Goal: Task Accomplishment & Management: Complete application form

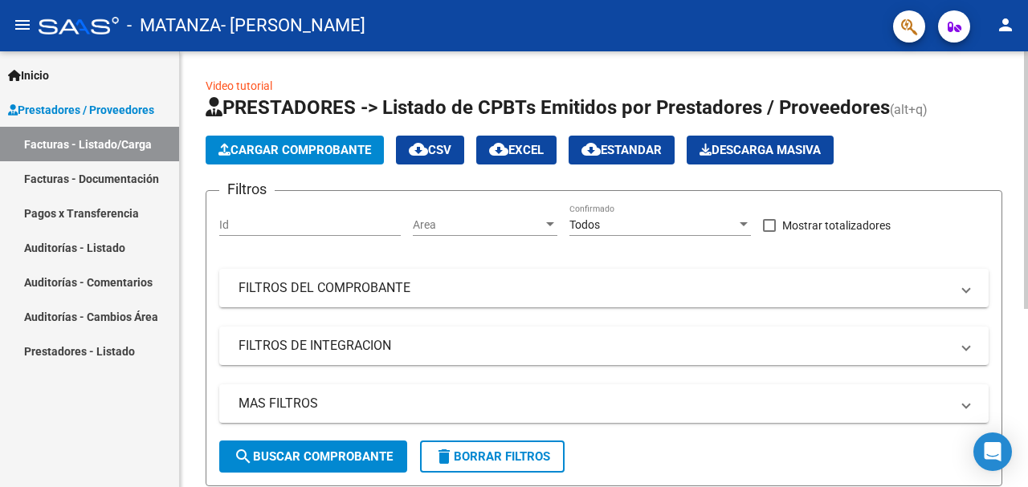
click at [323, 135] on app-list-header "PRESTADORES -> Listado de CPBTs Emitidos por Prestadores / Proveedores (alt+q) …" at bounding box center [604, 291] width 797 height 392
click at [324, 148] on span "Cargar Comprobante" at bounding box center [294, 150] width 153 height 14
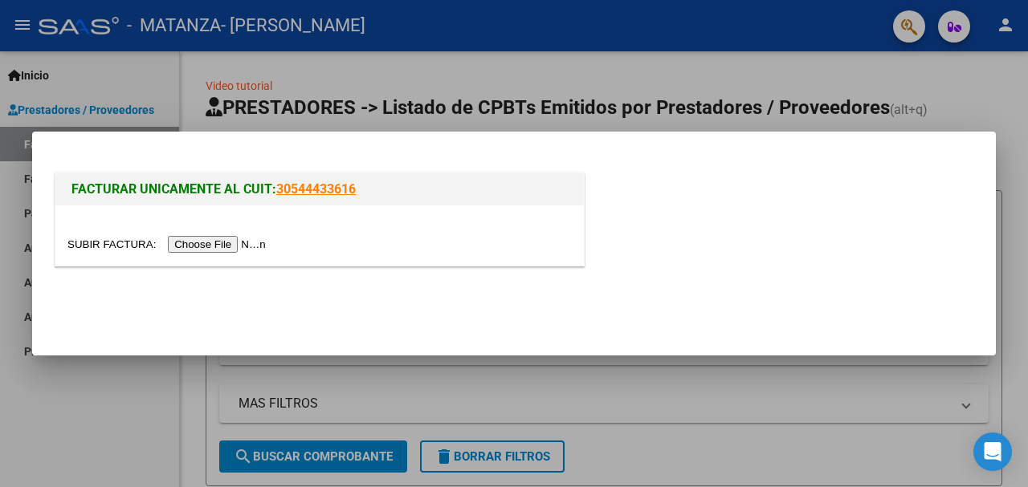
click at [218, 250] on input "file" at bounding box center [168, 244] width 203 height 17
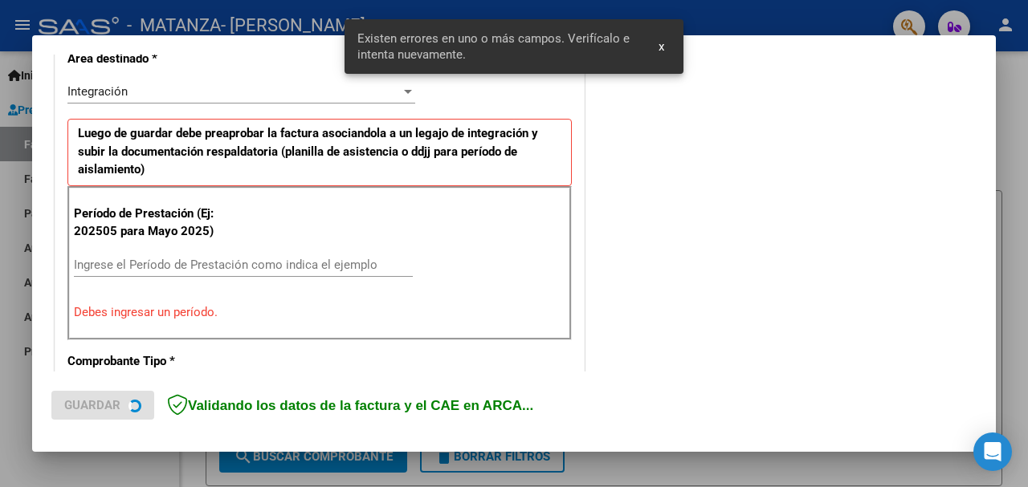
scroll to position [389, 0]
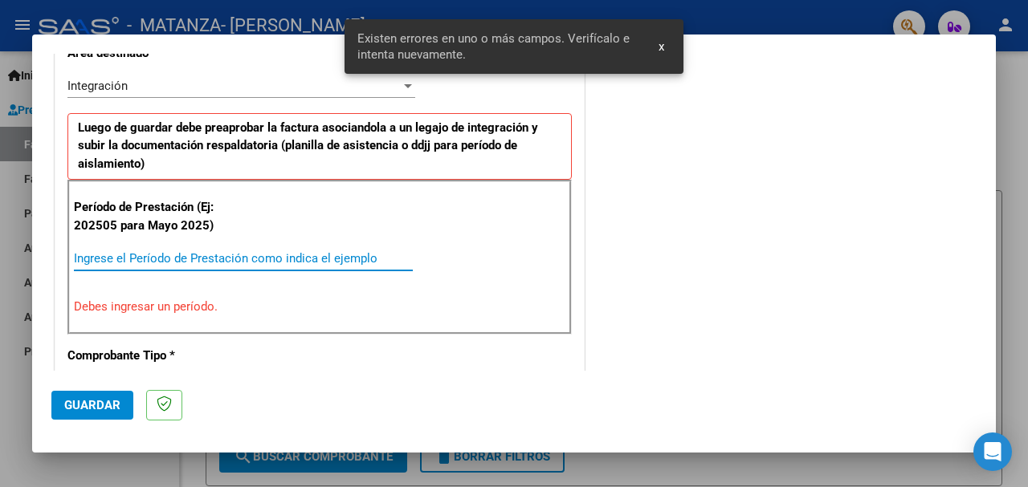
click at [157, 260] on input "Ingrese el Período de Prestación como indica el ejemplo" at bounding box center [243, 258] width 339 height 14
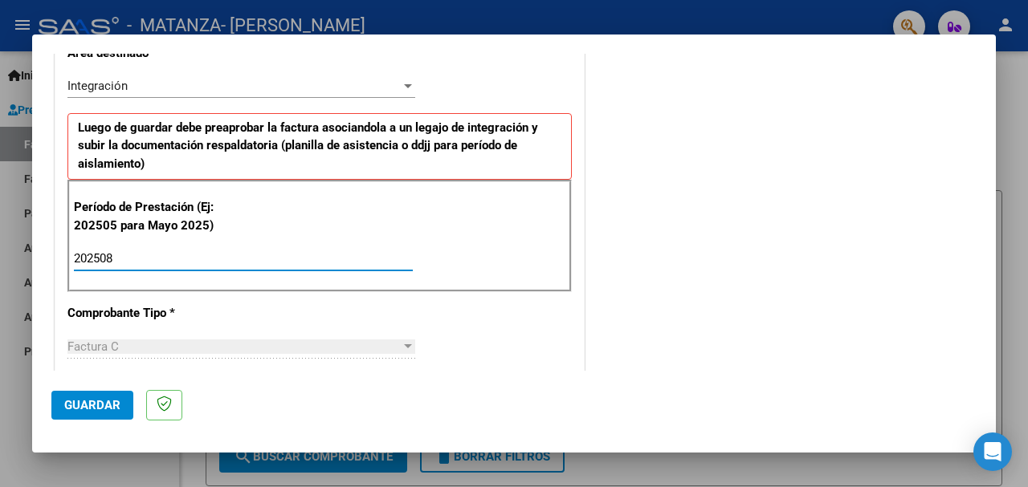
type input "202508"
click at [572, 308] on div "CUIT * 27-30340334-0 Ingresar CUIT ANALISIS PRESTADOR [PERSON_NAME] [PERSON_NAM…" at bounding box center [319, 488] width 528 height 1245
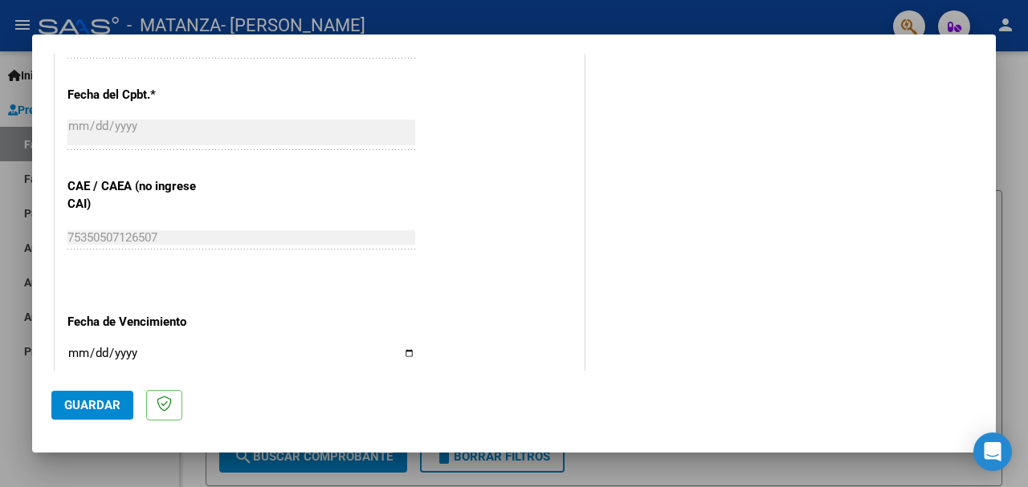
scroll to position [951, 0]
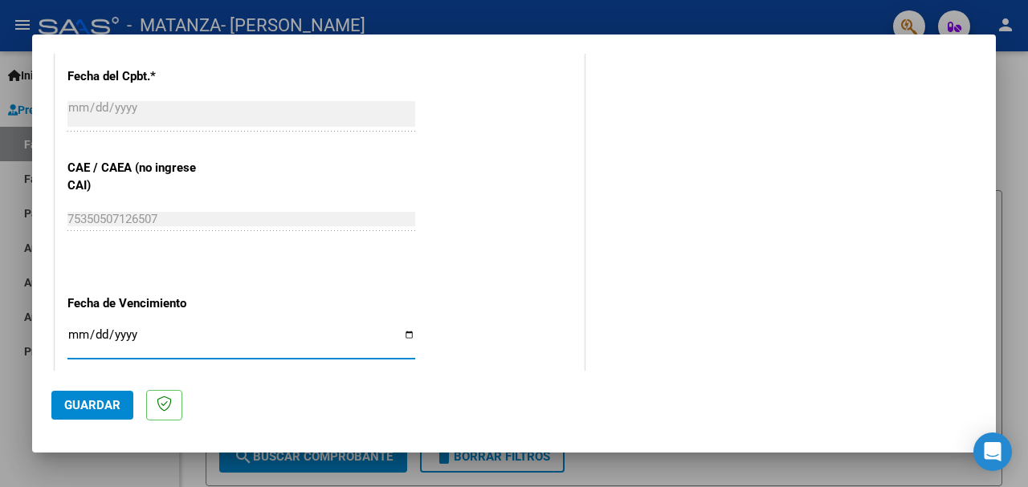
click at [70, 334] on input "Ingresar la fecha" at bounding box center [241, 341] width 348 height 26
type input "[DATE]"
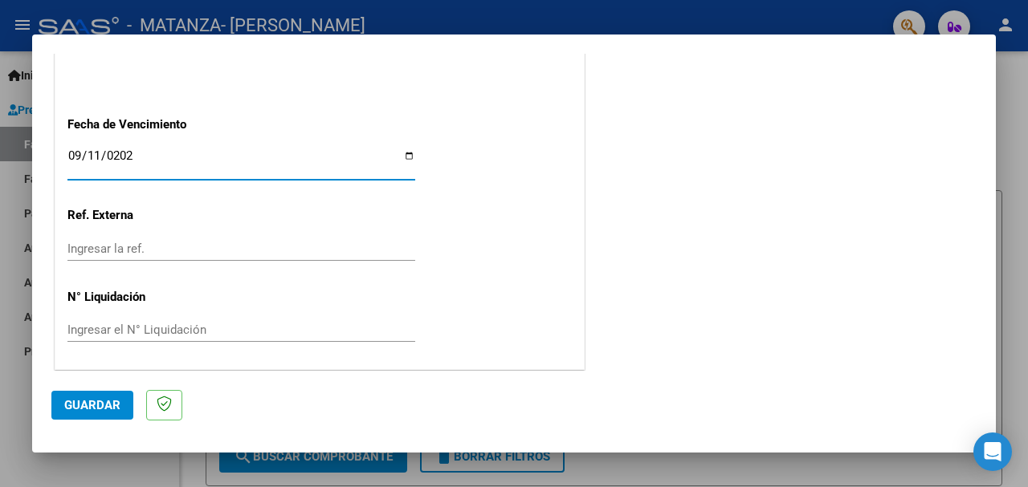
scroll to position [1132, 0]
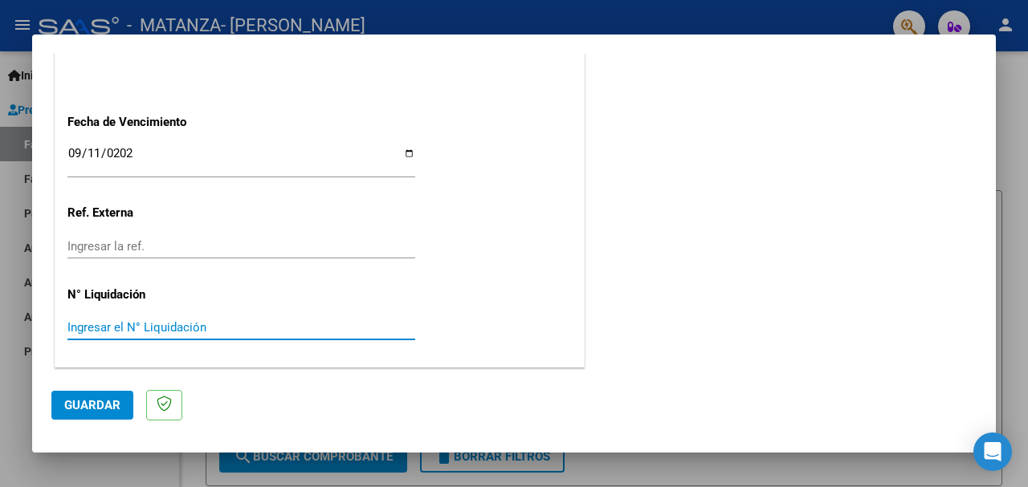
click at [94, 325] on input "Ingresar el N° Liquidación" at bounding box center [241, 327] width 348 height 14
drag, startPoint x: 71, startPoint y: 398, endPoint x: 251, endPoint y: 291, distance: 210.3
click at [71, 397] on button "Guardar" at bounding box center [92, 405] width 82 height 29
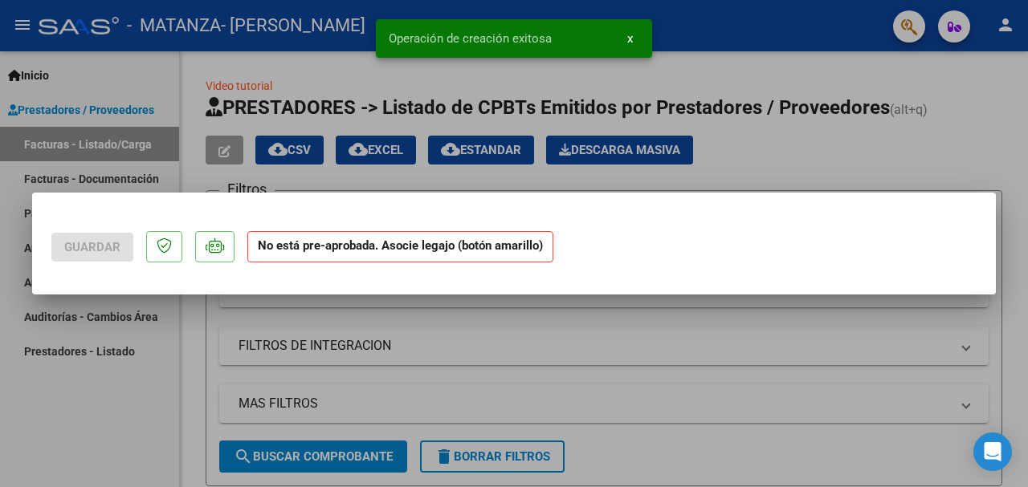
scroll to position [0, 0]
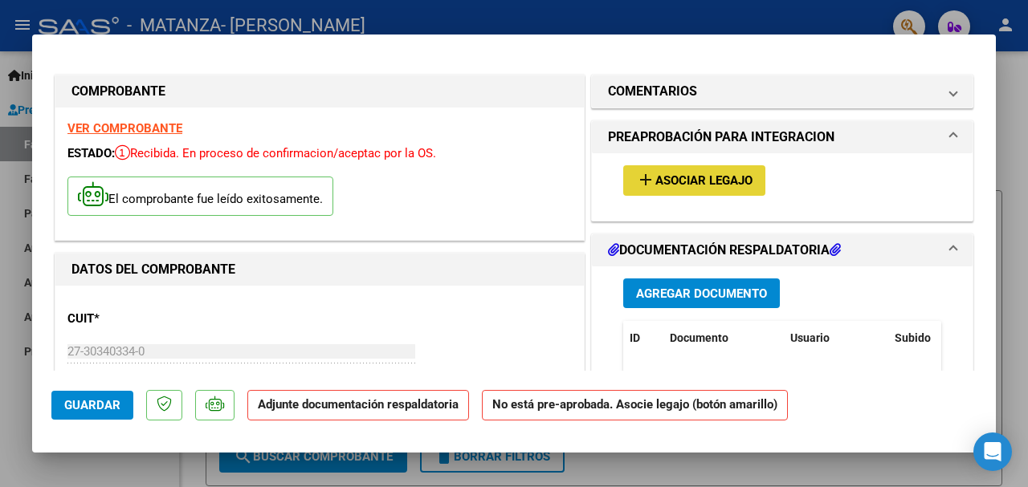
click at [636, 182] on mat-icon "add" at bounding box center [645, 179] width 19 height 19
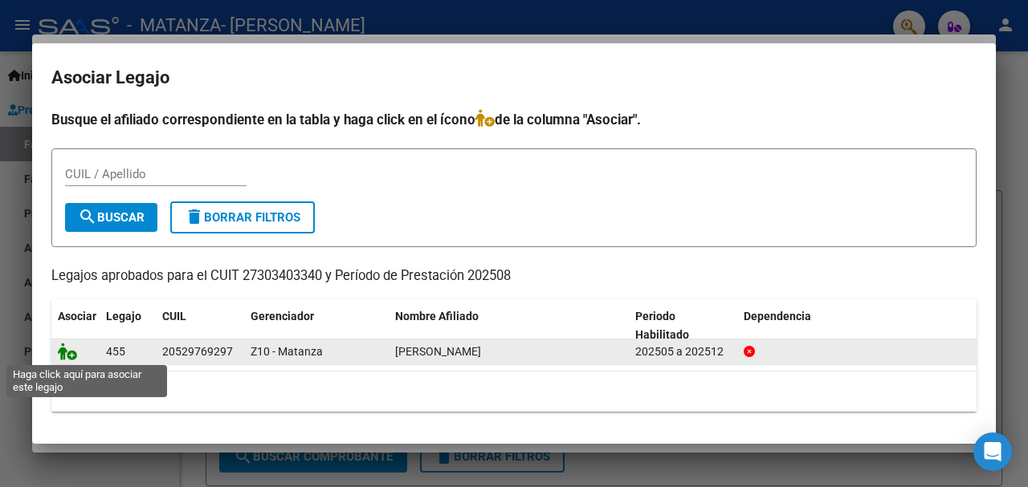
click at [61, 353] on icon at bounding box center [67, 352] width 19 height 18
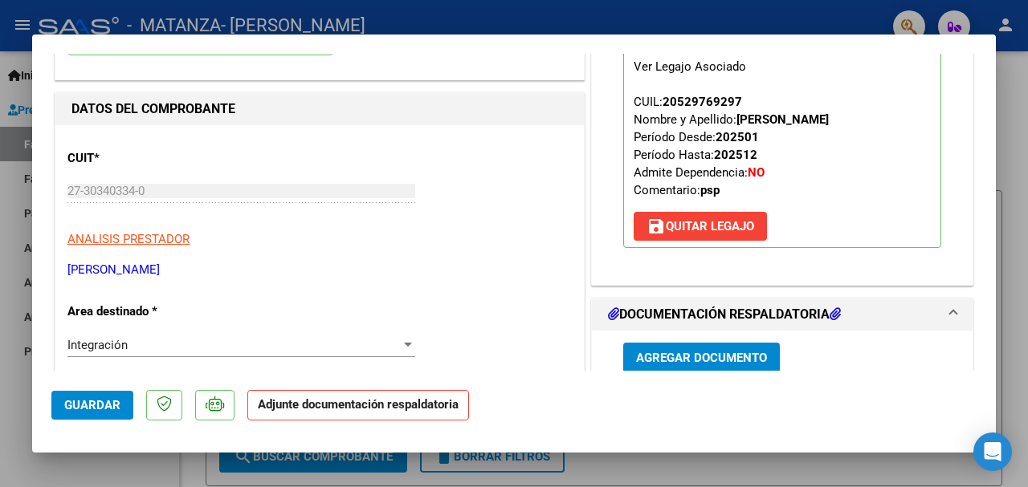
scroll to position [241, 0]
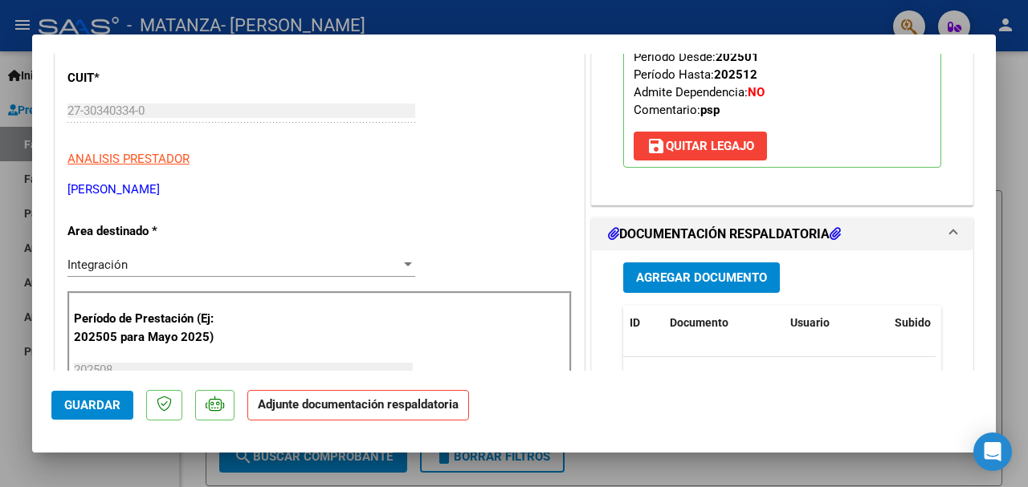
click at [674, 283] on span "Agregar Documento" at bounding box center [701, 278] width 131 height 14
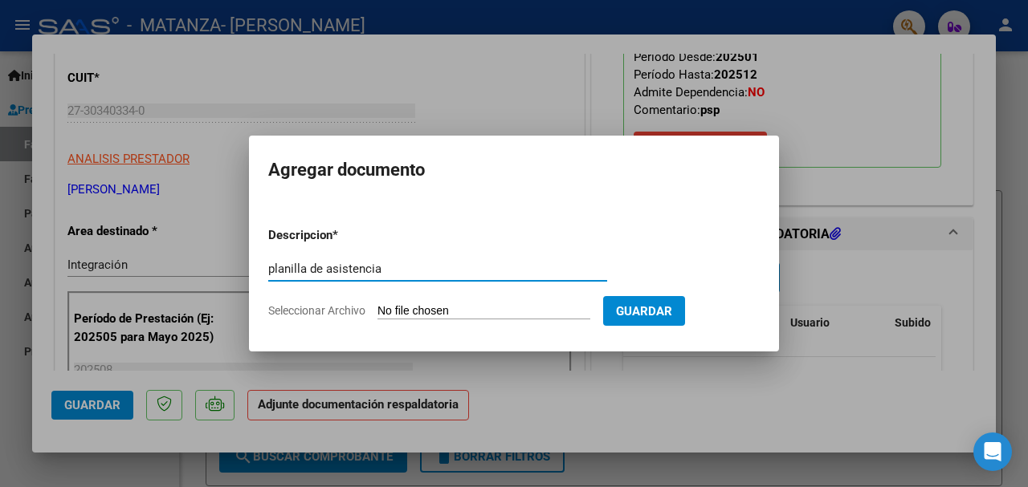
type input "planilla de asistencia"
click at [421, 312] on input "Seleccionar Archivo" at bounding box center [483, 311] width 213 height 15
type input "C:\fakepath\PSP-FACTURA [DATE]- [PERSON_NAME][GEOGRAPHIC_DATA]pdf"
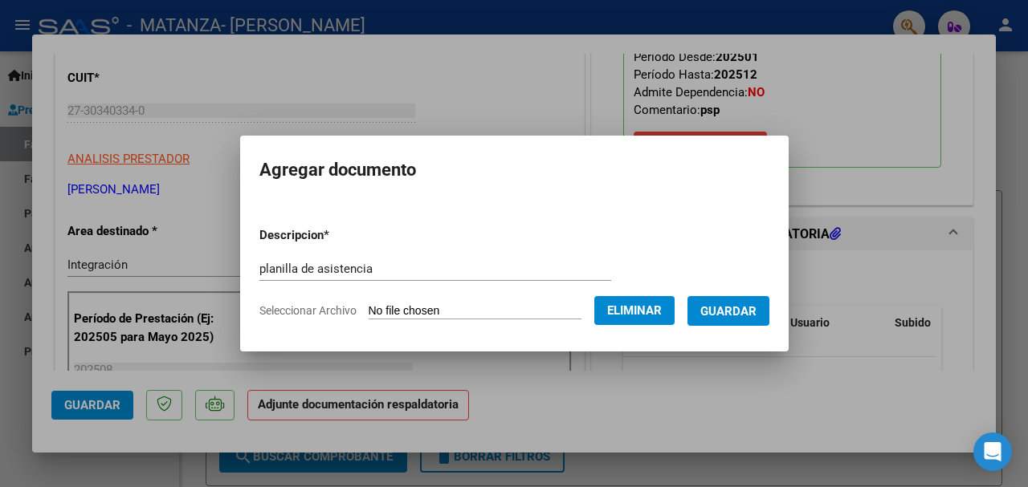
click at [362, 303] on form "Descripcion * planilla de asistencia Escriba aquí una descripcion Seleccionar A…" at bounding box center [514, 272] width 510 height 117
drag, startPoint x: 642, startPoint y: 308, endPoint x: 431, endPoint y: 336, distance: 212.1
click at [629, 314] on span "Eliminar" at bounding box center [634, 311] width 55 height 14
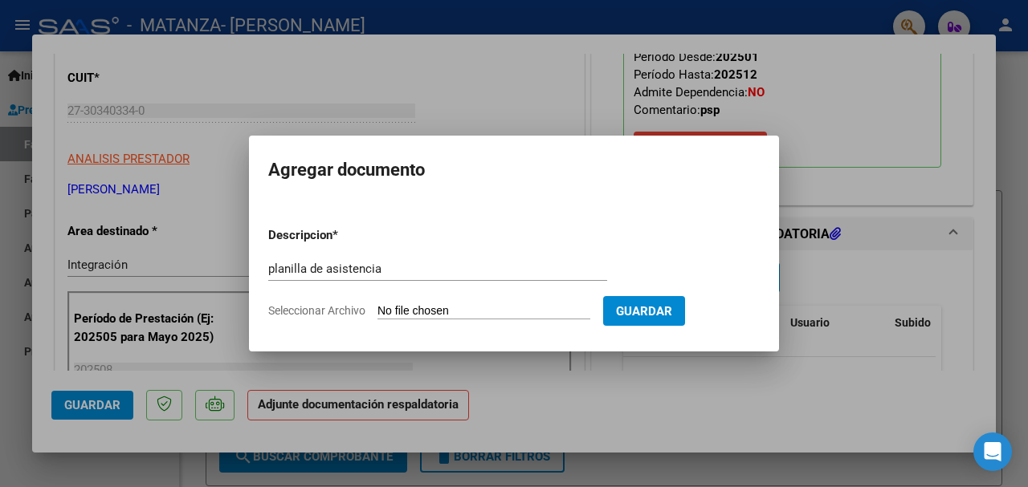
click at [380, 311] on input "Seleccionar Archivo" at bounding box center [483, 311] width 213 height 15
type input "C:\fakepath\PSP PLANILLA AGOSTO [PERSON_NAME].pdf"
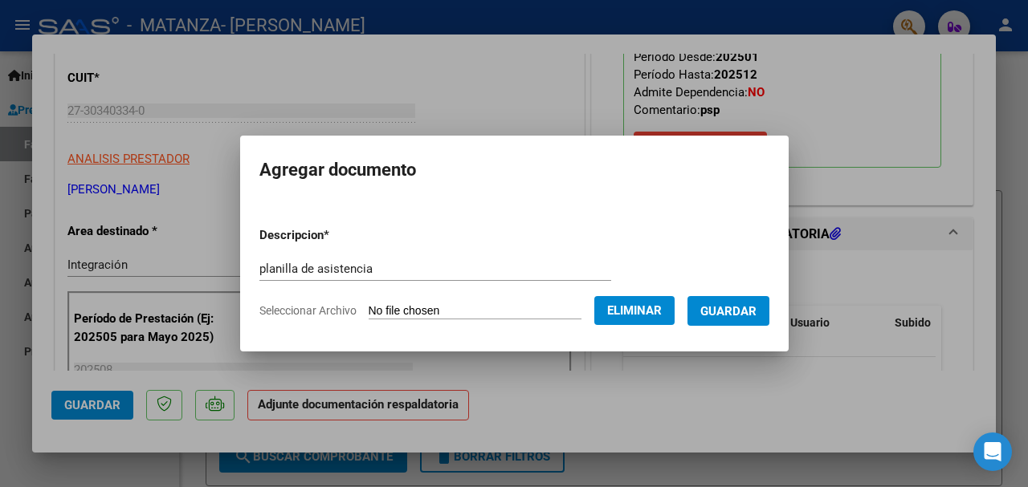
click at [756, 312] on span "Guardar" at bounding box center [728, 311] width 56 height 14
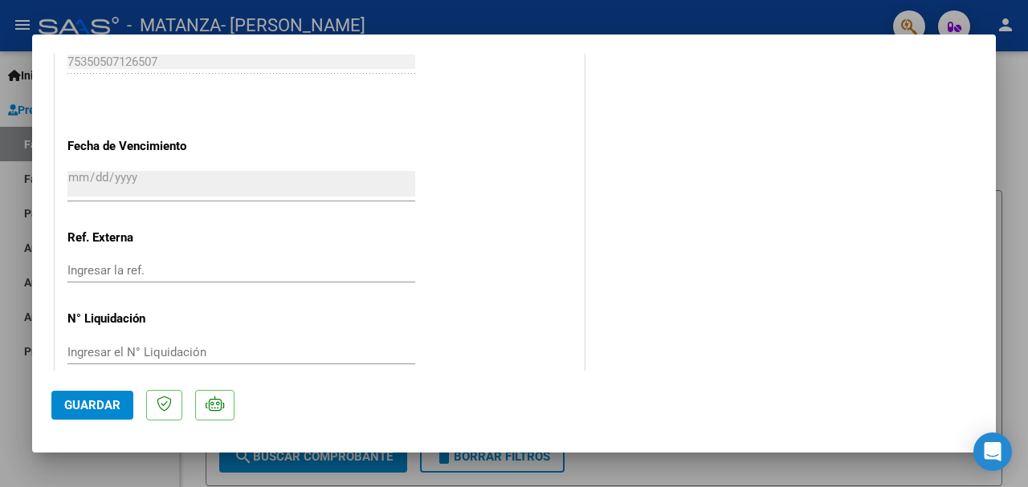
scroll to position [1138, 0]
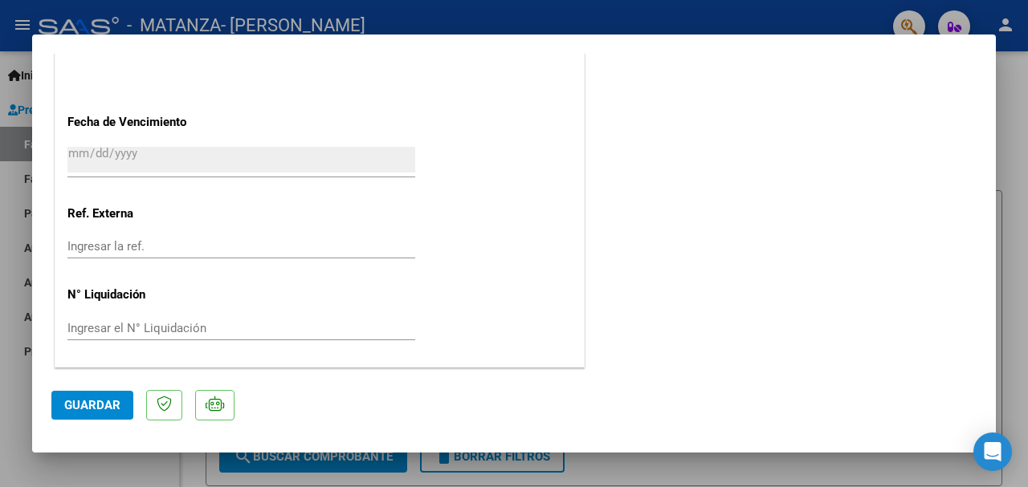
drag, startPoint x: 79, startPoint y: 407, endPoint x: 137, endPoint y: 370, distance: 67.9
click at [80, 405] on span "Guardar" at bounding box center [92, 405] width 56 height 14
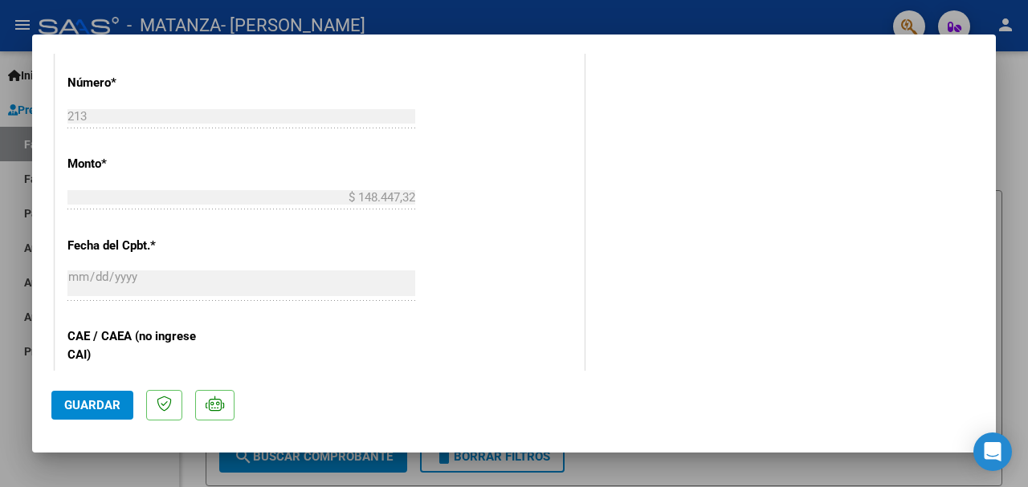
scroll to position [736, 0]
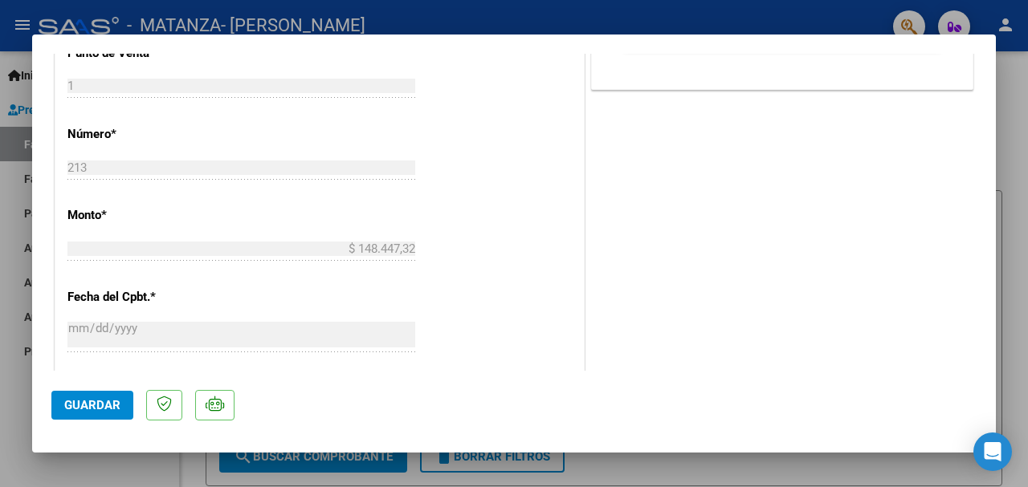
click at [356, 11] on div at bounding box center [514, 243] width 1028 height 487
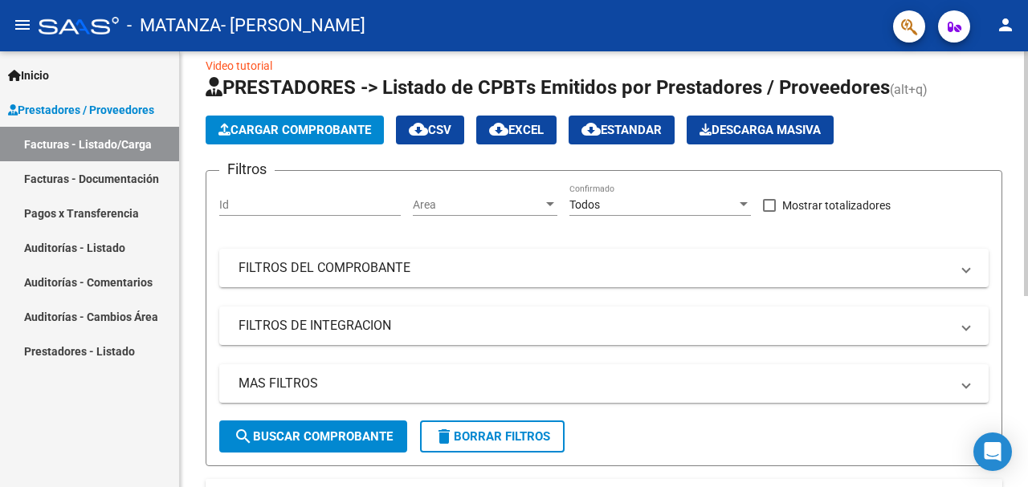
scroll to position [0, 0]
